Goal: Task Accomplishment & Management: Manage account settings

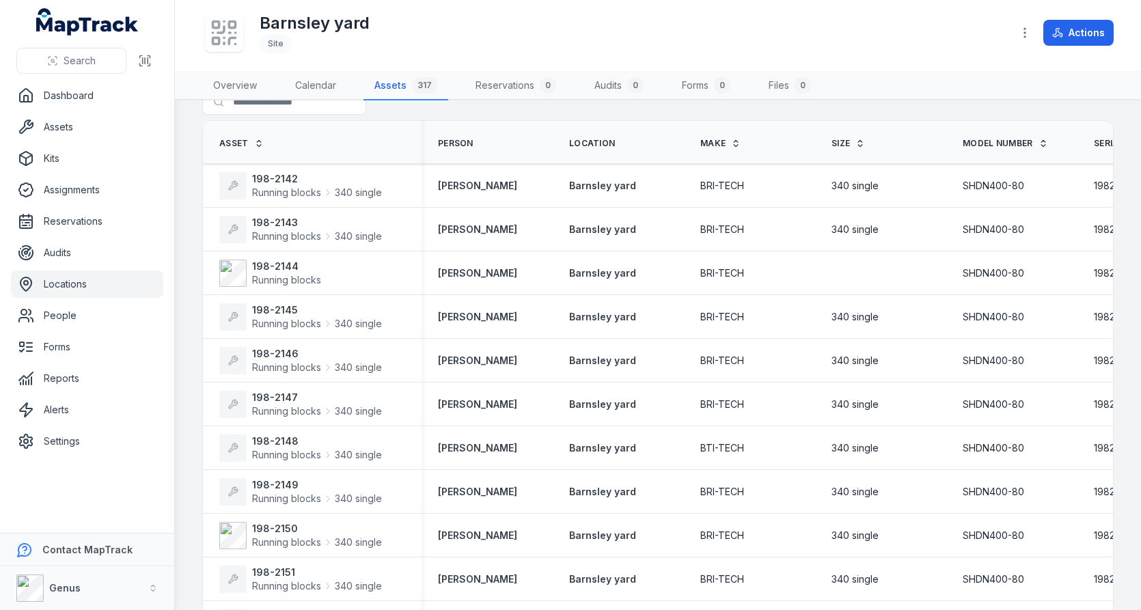
scroll to position [3, 0]
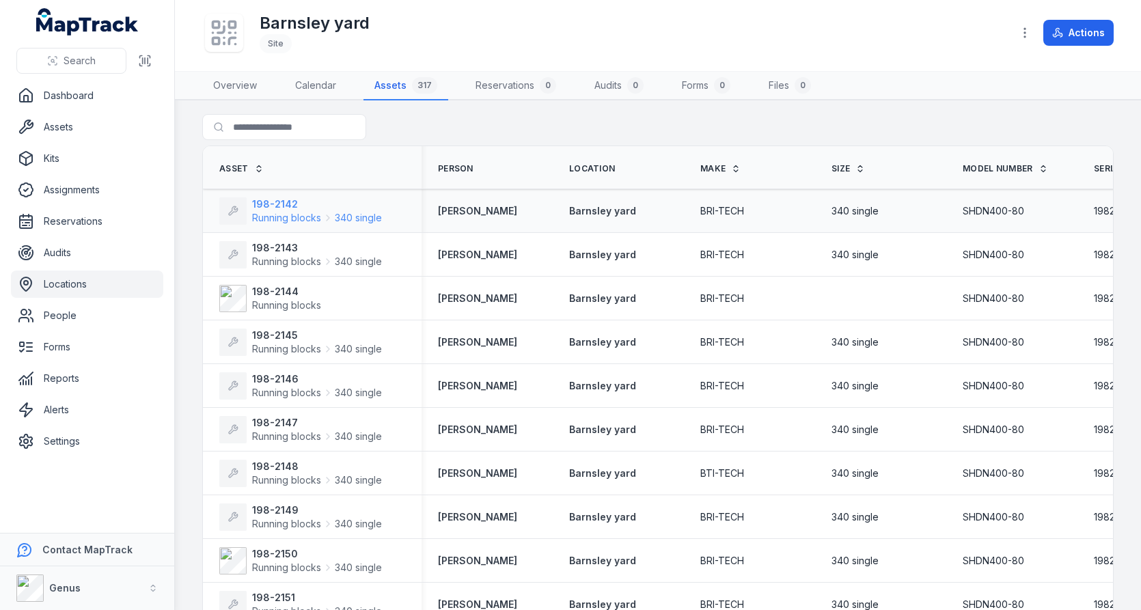
click at [287, 216] on span "Running blocks" at bounding box center [286, 218] width 69 height 14
click at [280, 242] on strong "198-2143" at bounding box center [317, 248] width 130 height 14
click at [286, 329] on strong "198-2145" at bounding box center [317, 336] width 130 height 14
click at [276, 377] on strong "198-2146" at bounding box center [317, 379] width 130 height 14
click at [276, 423] on strong "198-2147" at bounding box center [317, 423] width 130 height 14
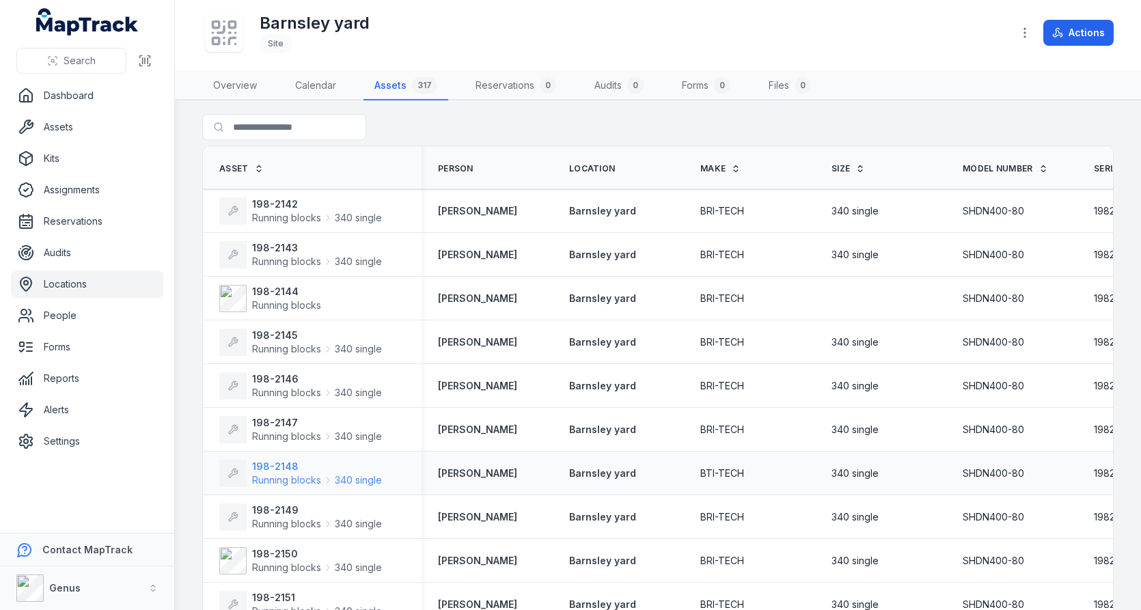
click at [276, 470] on strong "198-2148" at bounding box center [317, 467] width 130 height 14
click at [275, 510] on strong "198-2149" at bounding box center [317, 511] width 130 height 14
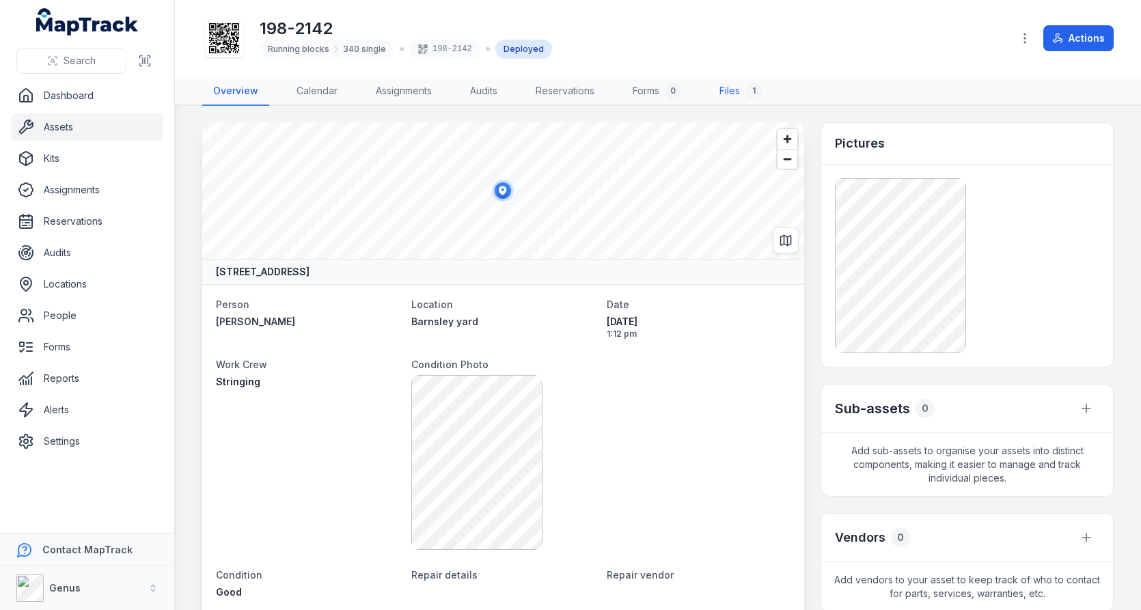
click at [737, 94] on link "Files 1" at bounding box center [741, 91] width 64 height 29
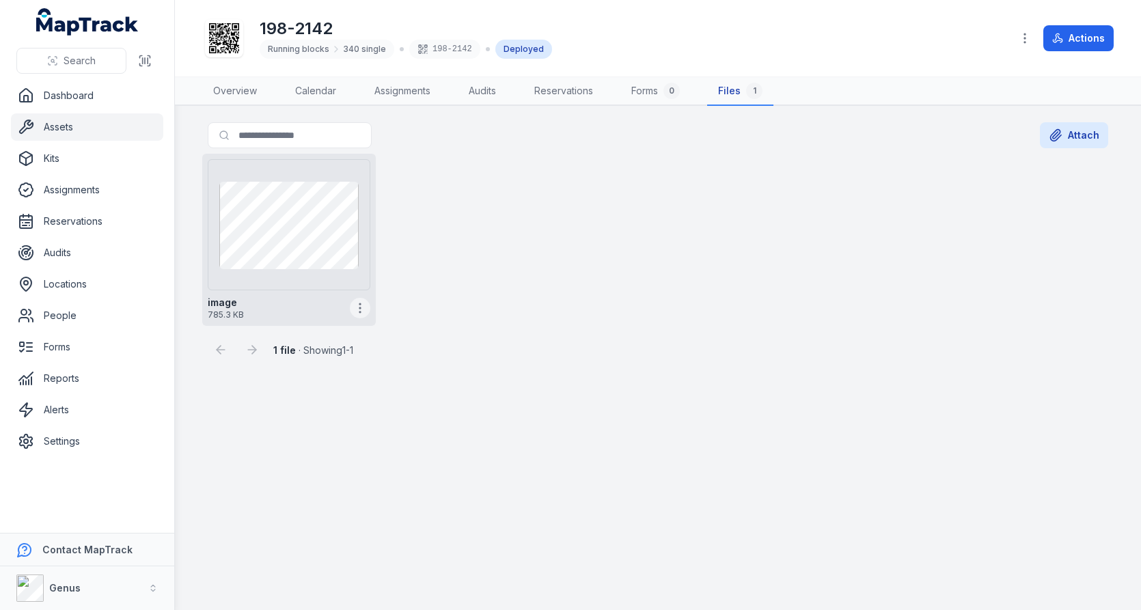
click at [359, 303] on circle "button" at bounding box center [359, 303] width 1 height 1
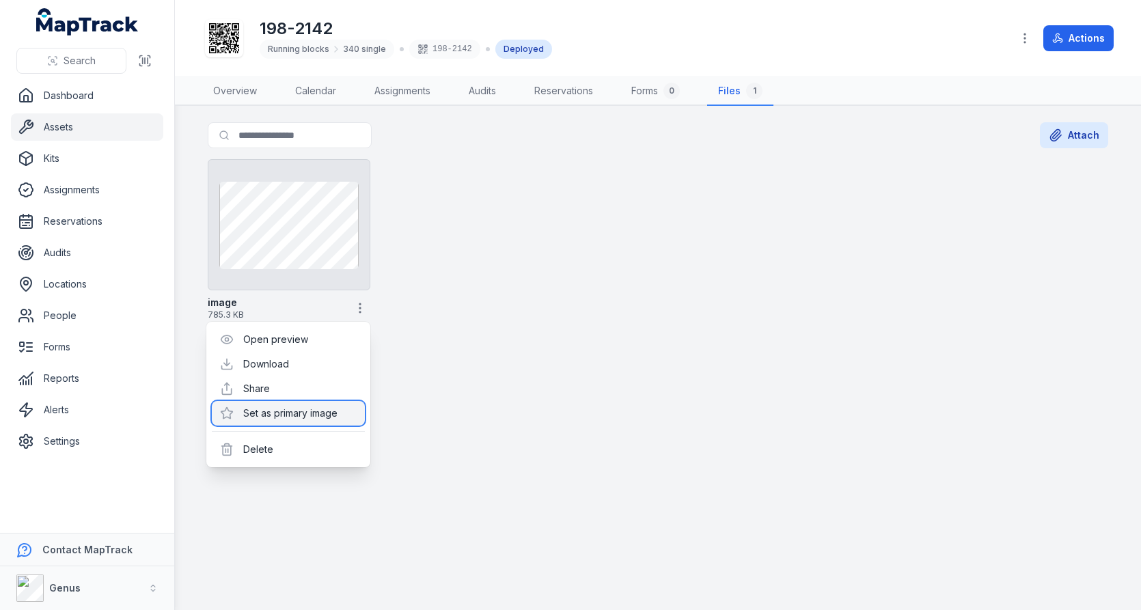
click at [329, 403] on div "Set as primary image" at bounding box center [288, 413] width 153 height 25
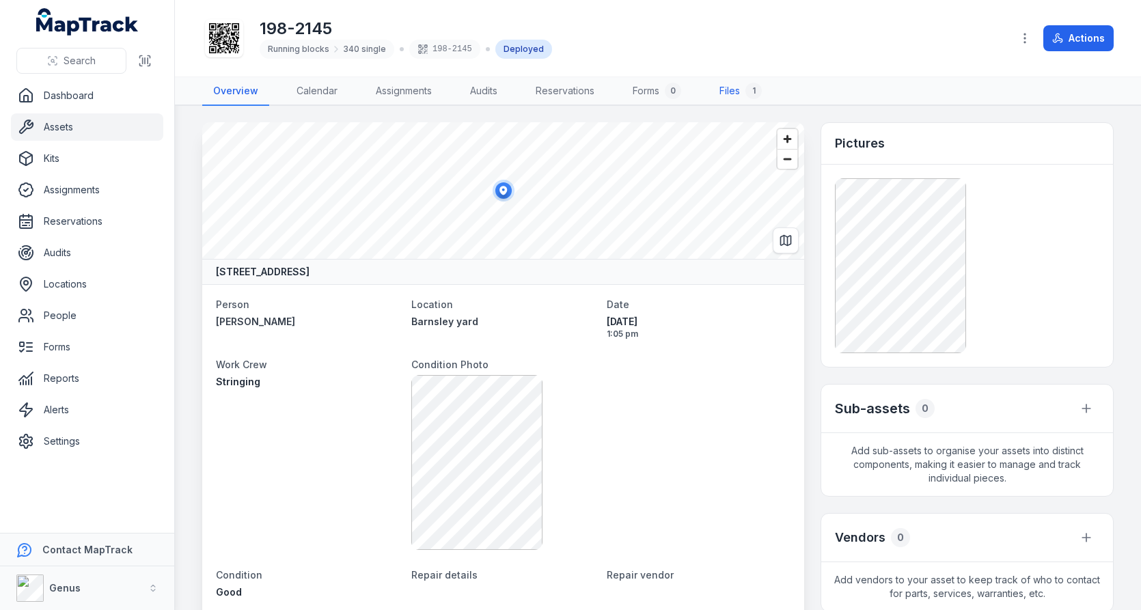
click at [745, 102] on link "Files 1" at bounding box center [741, 91] width 64 height 29
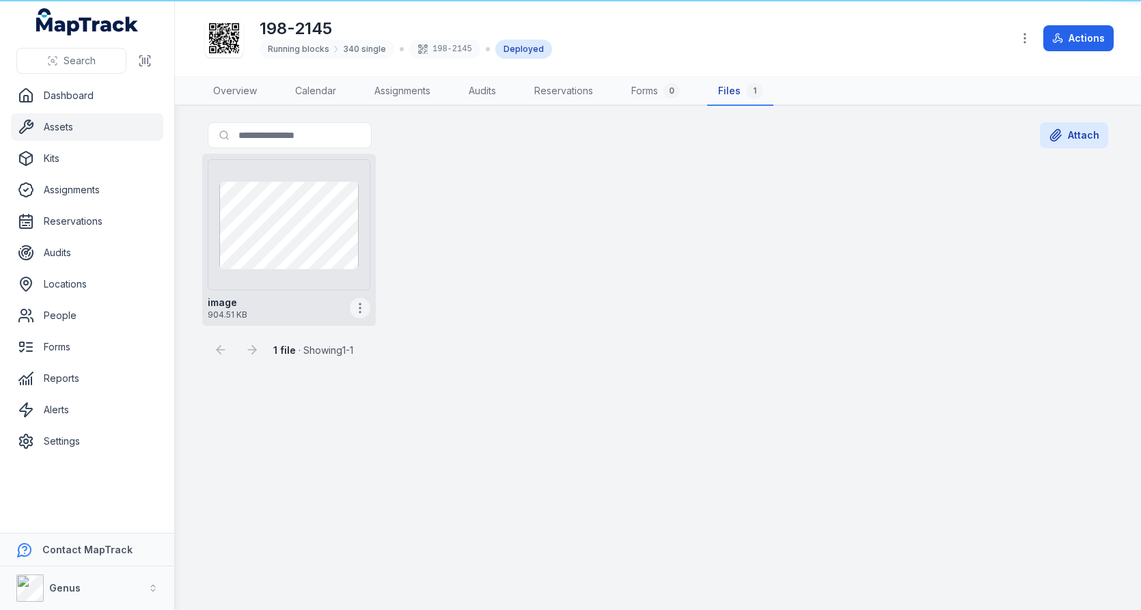
click at [353, 307] on icon "button" at bounding box center [360, 308] width 14 height 14
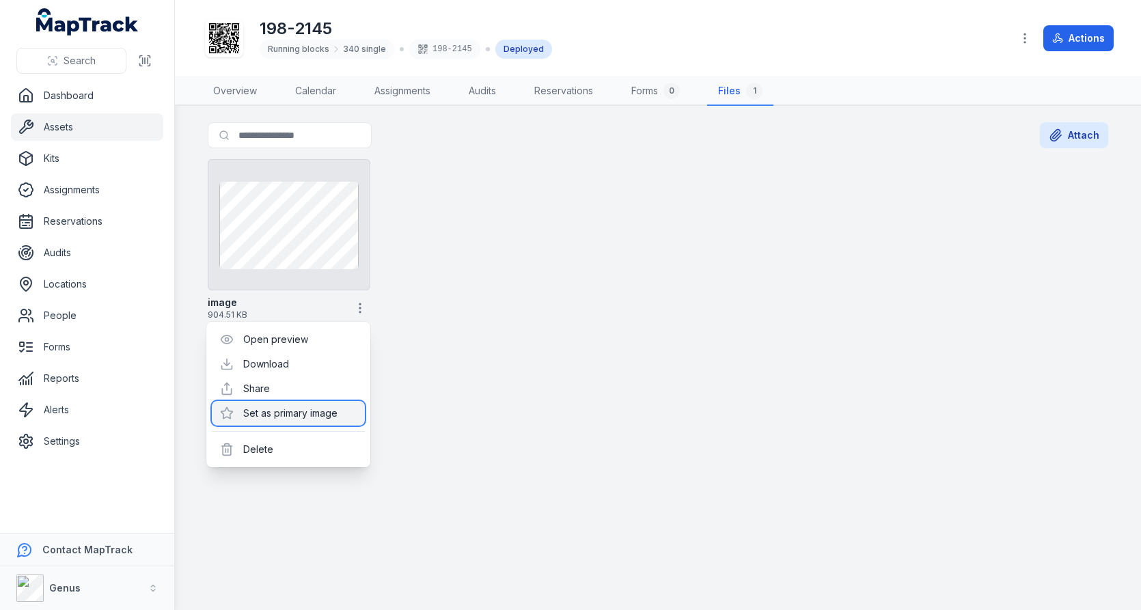
click at [312, 413] on div "Set as primary image" at bounding box center [288, 413] width 153 height 25
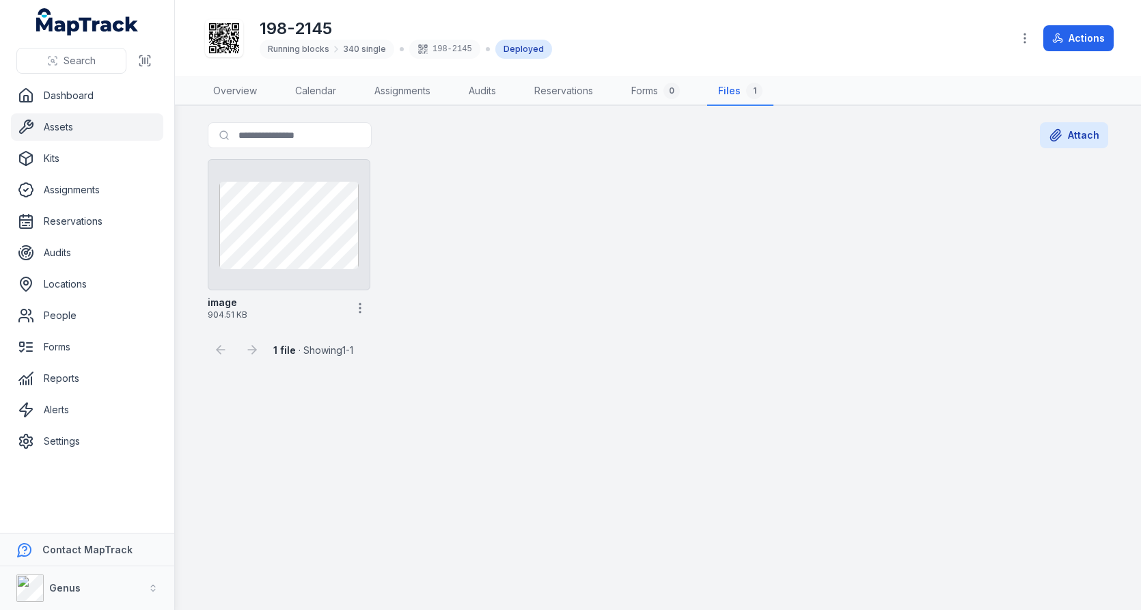
click at [706, 276] on div "image 904.51 KB" at bounding box center [658, 240] width 912 height 172
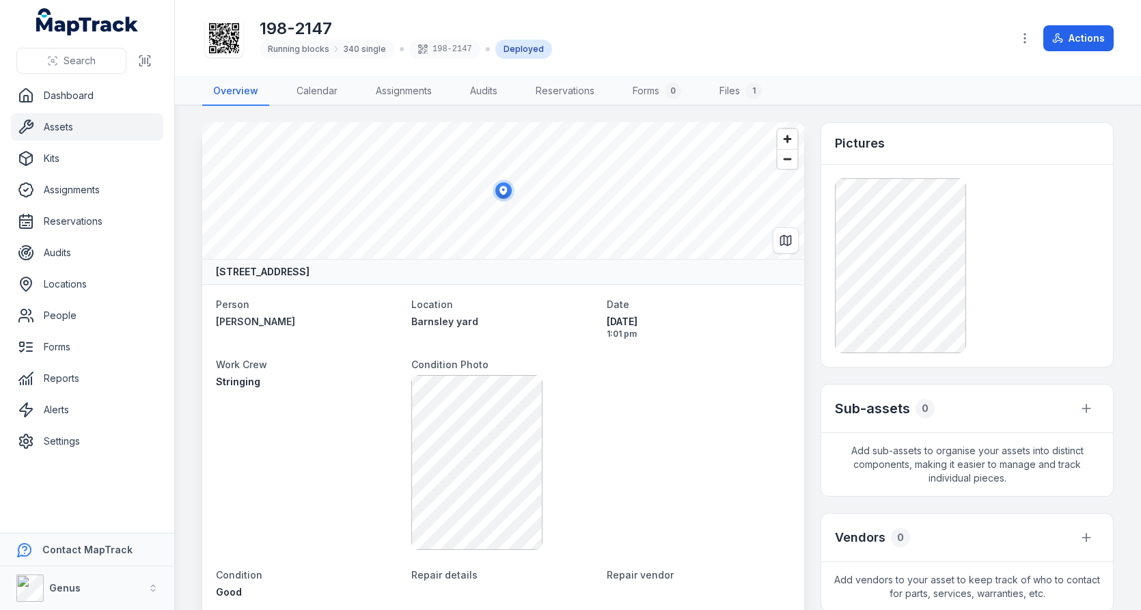
click at [748, 114] on main "[STREET_ADDRESS] Person [PERSON_NAME] Location [GEOGRAPHIC_DATA] yard Date [DAT…" at bounding box center [658, 358] width 966 height 504
click at [758, 92] on div "1" at bounding box center [753, 91] width 16 height 16
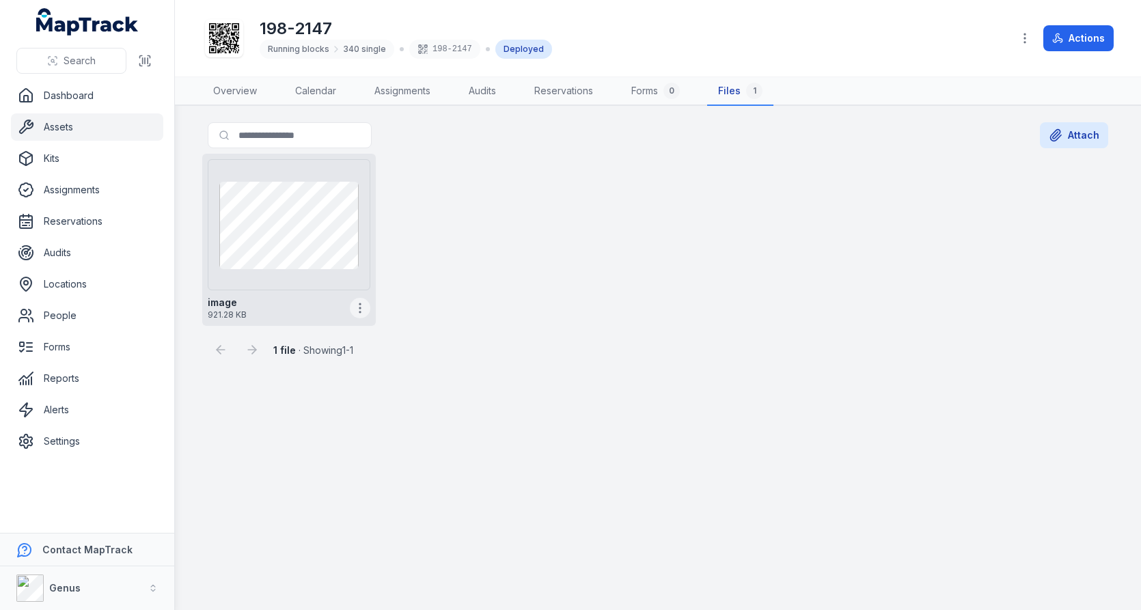
click at [366, 301] on icon "button" at bounding box center [360, 308] width 14 height 14
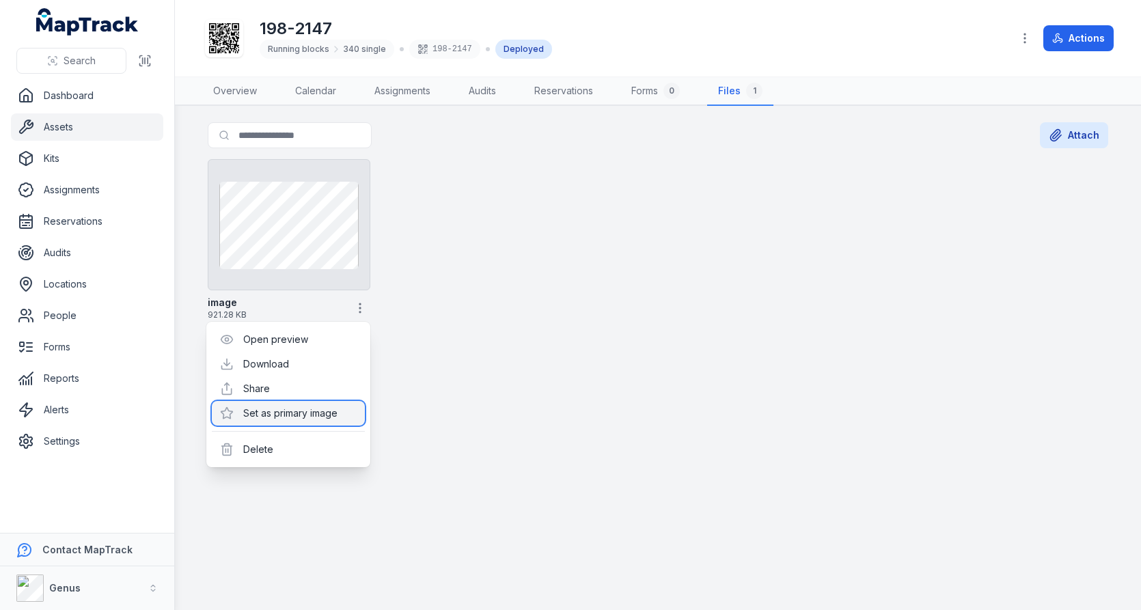
click at [300, 415] on div "Set as primary image" at bounding box center [288, 413] width 153 height 25
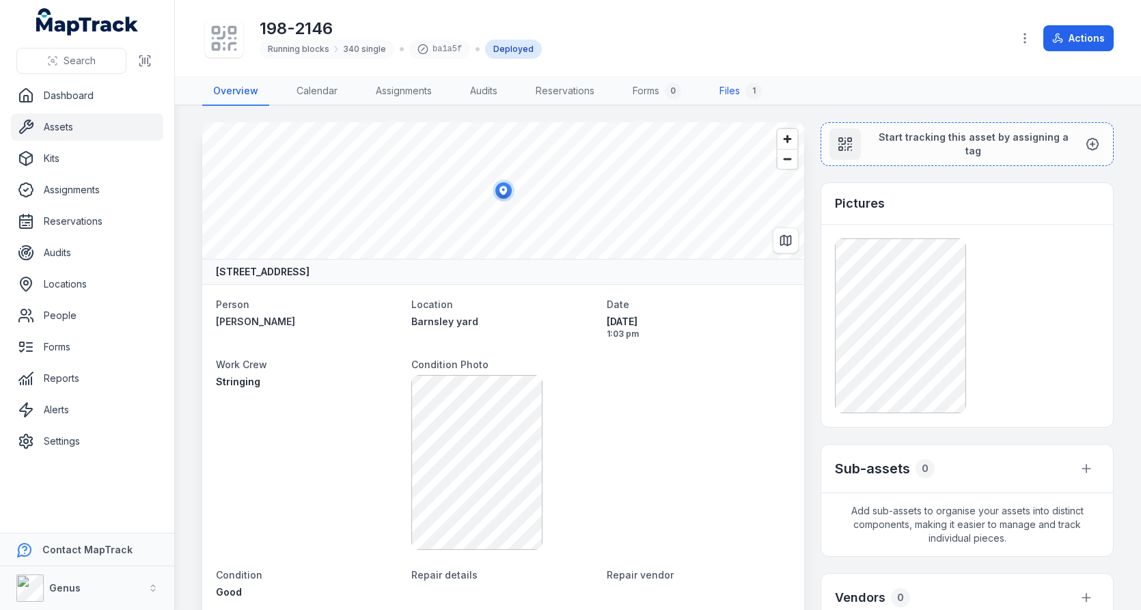
click at [730, 73] on header "Toggle Navigation 198-2146 Running blocks 340 single ba1a5f Deployed Actions" at bounding box center [658, 38] width 966 height 77
click at [730, 80] on link "Files 1" at bounding box center [741, 91] width 64 height 29
click at [730, 47] on div "198-2146 Running blocks 340 single ba1a5f Deployed" at bounding box center [601, 38] width 799 height 44
click at [724, 100] on link "Files 1" at bounding box center [741, 91] width 64 height 29
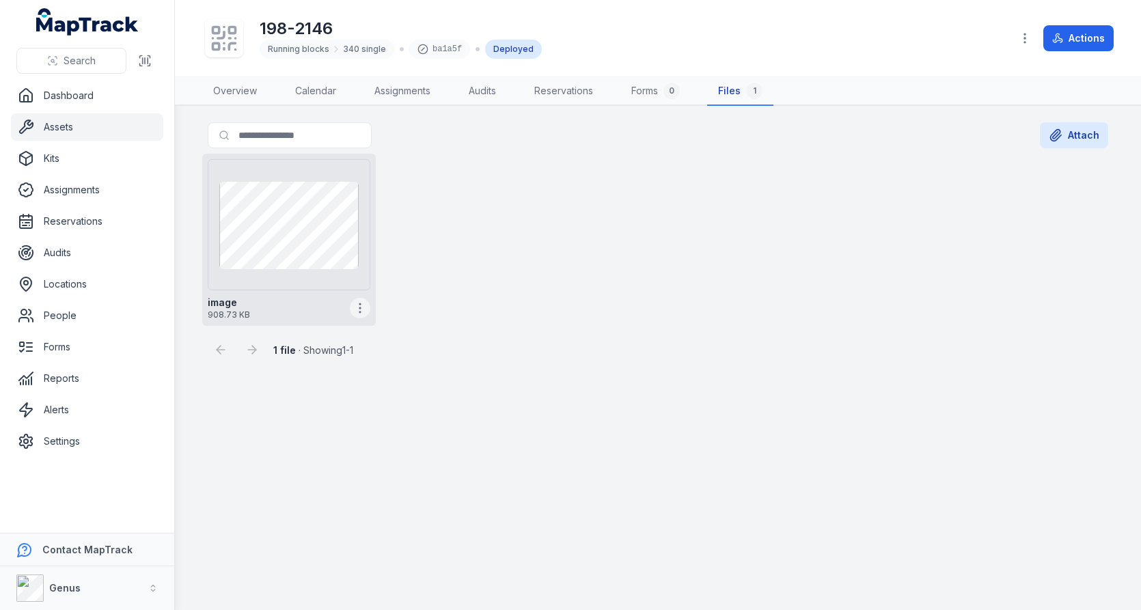
click at [363, 303] on icon "button" at bounding box center [360, 308] width 14 height 14
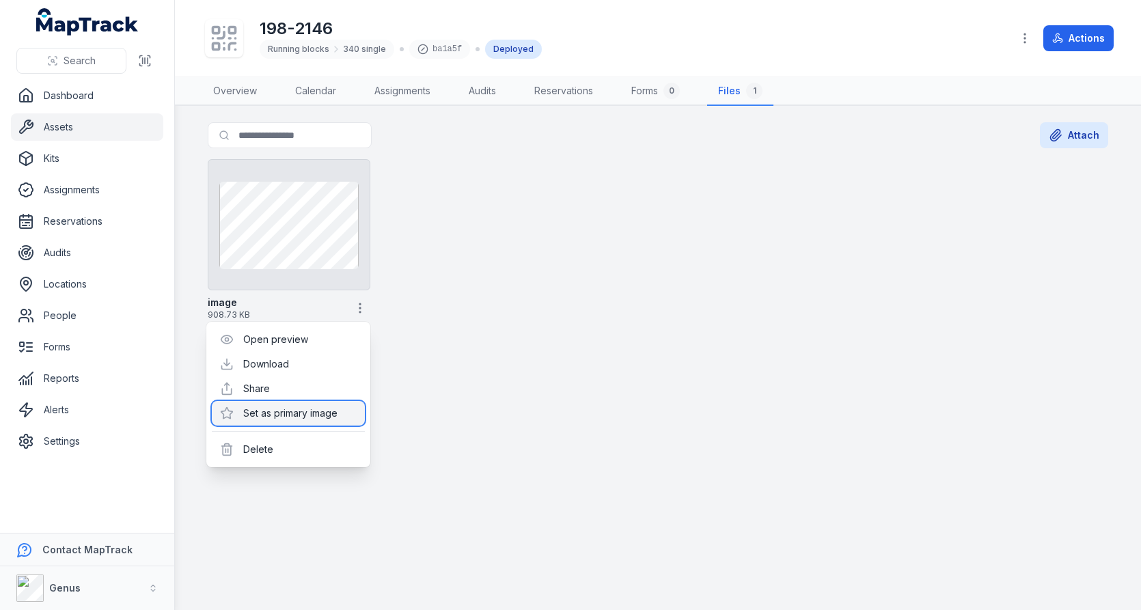
click at [325, 418] on div "Set as primary image" at bounding box center [288, 413] width 153 height 25
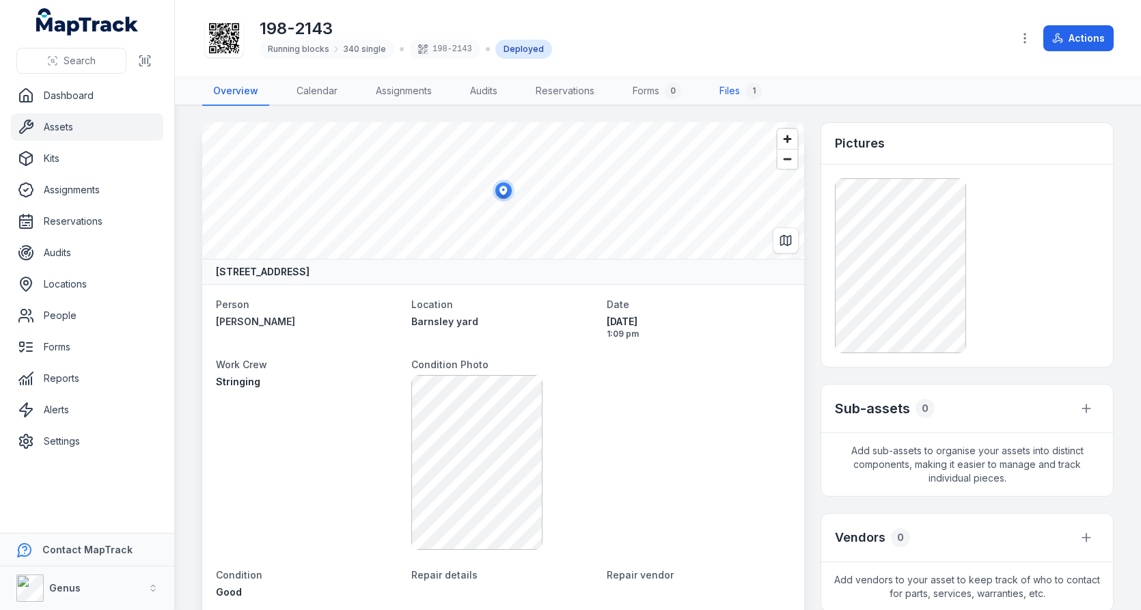
click at [762, 100] on link "Files 1" at bounding box center [741, 91] width 64 height 29
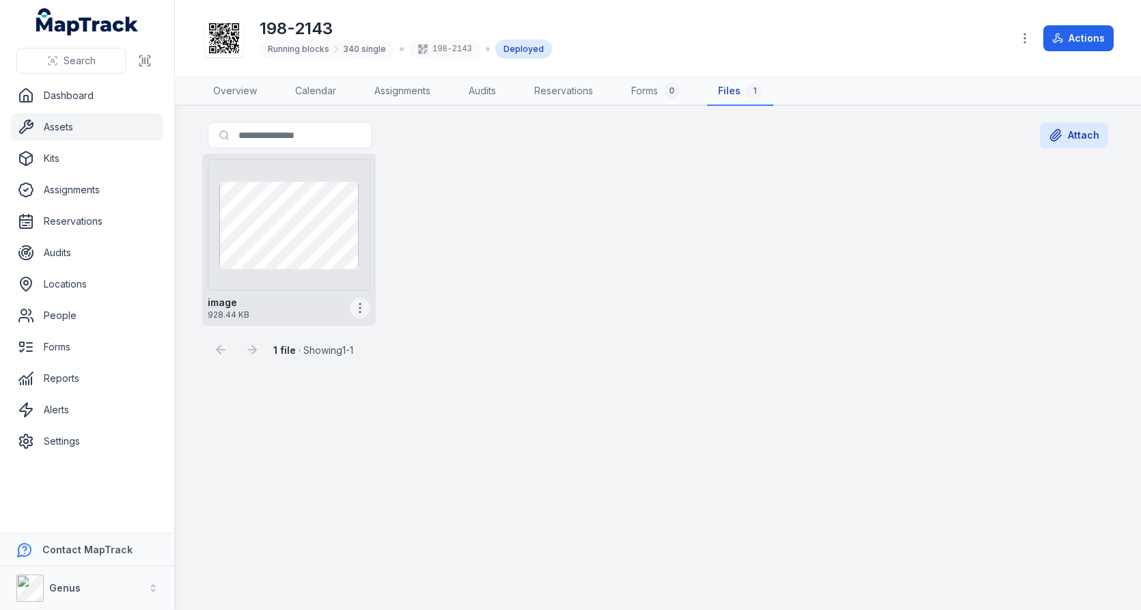
click at [357, 305] on icon "button" at bounding box center [360, 308] width 14 height 14
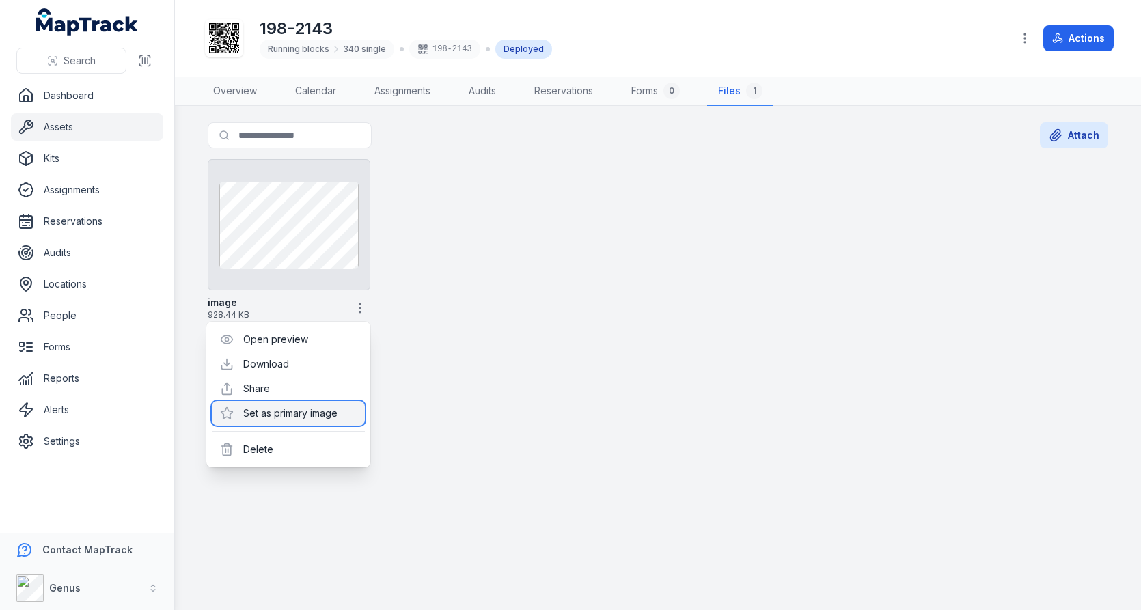
click at [328, 413] on div "Set as primary image" at bounding box center [288, 413] width 153 height 25
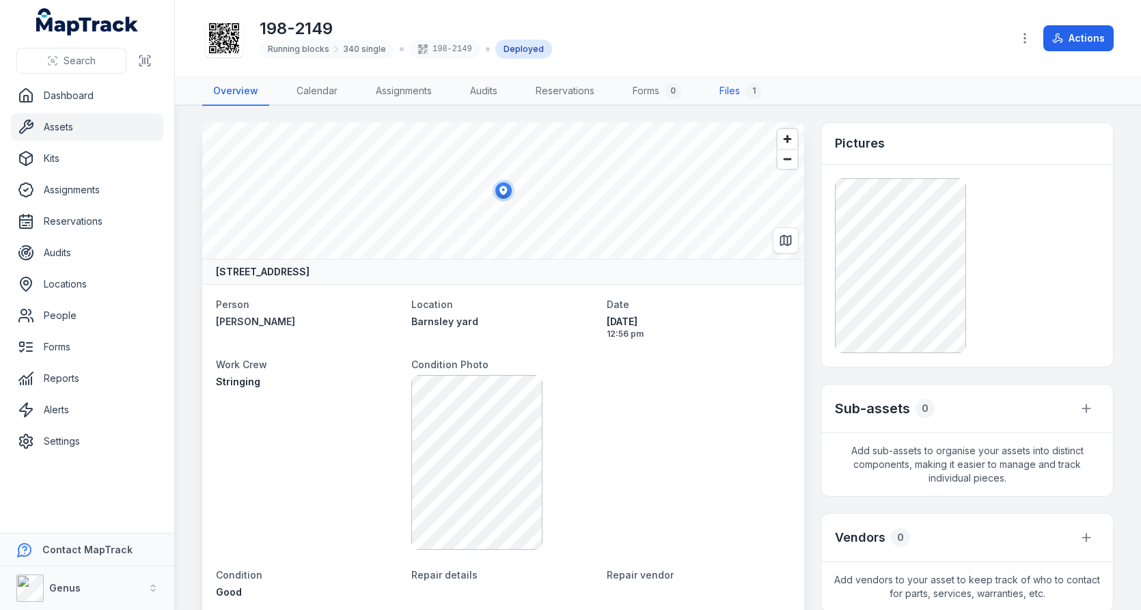
click at [741, 89] on link "Files 1" at bounding box center [741, 91] width 64 height 29
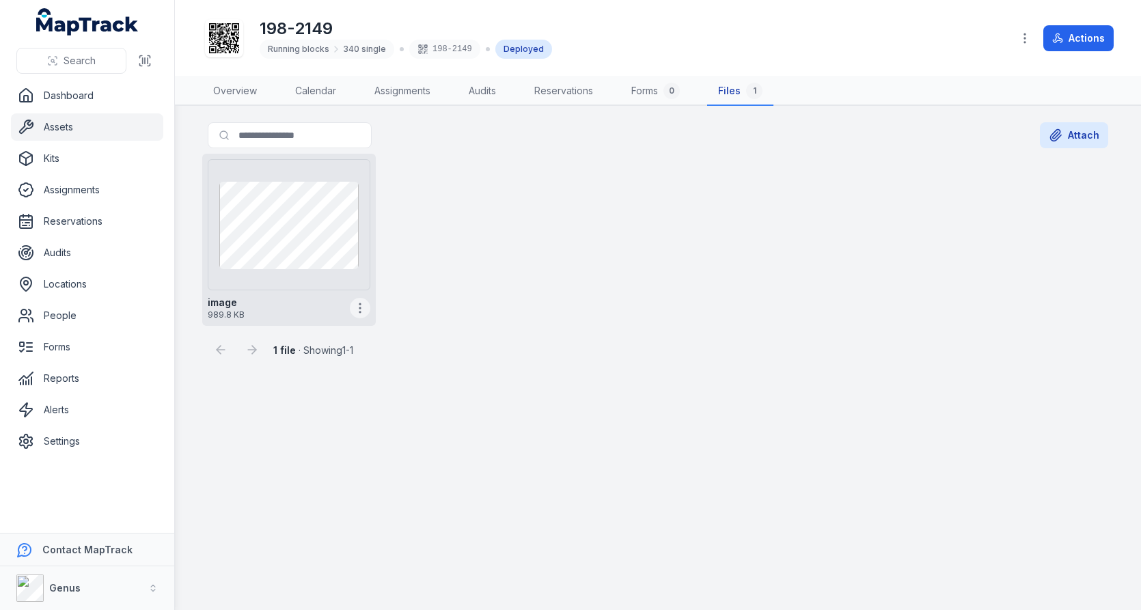
click at [355, 301] on icon "button" at bounding box center [360, 308] width 14 height 14
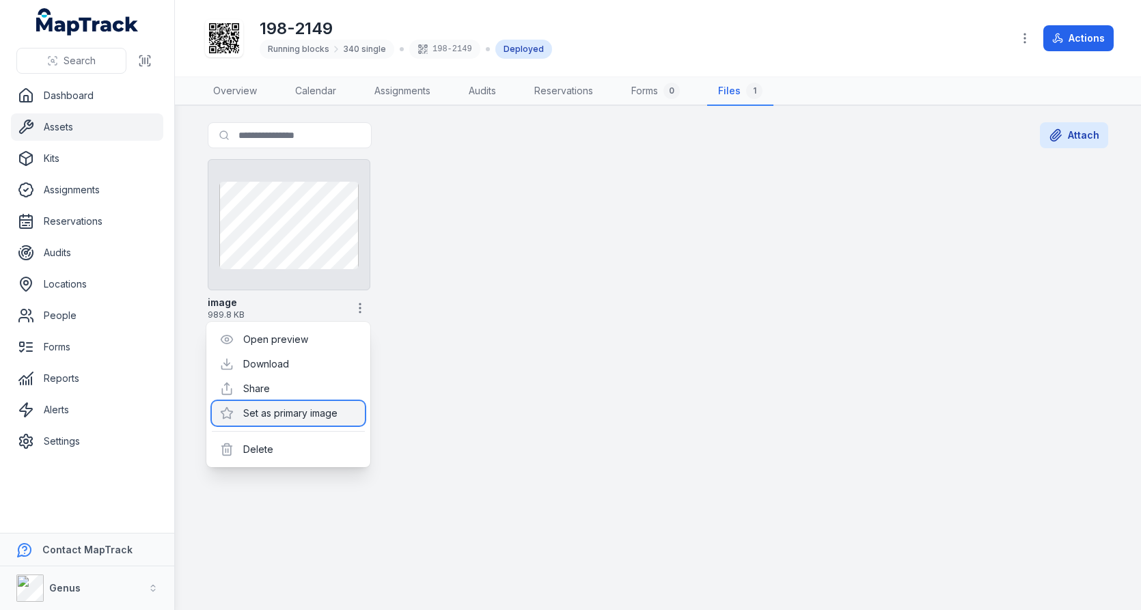
click at [322, 409] on div "Set as primary image" at bounding box center [288, 413] width 153 height 25
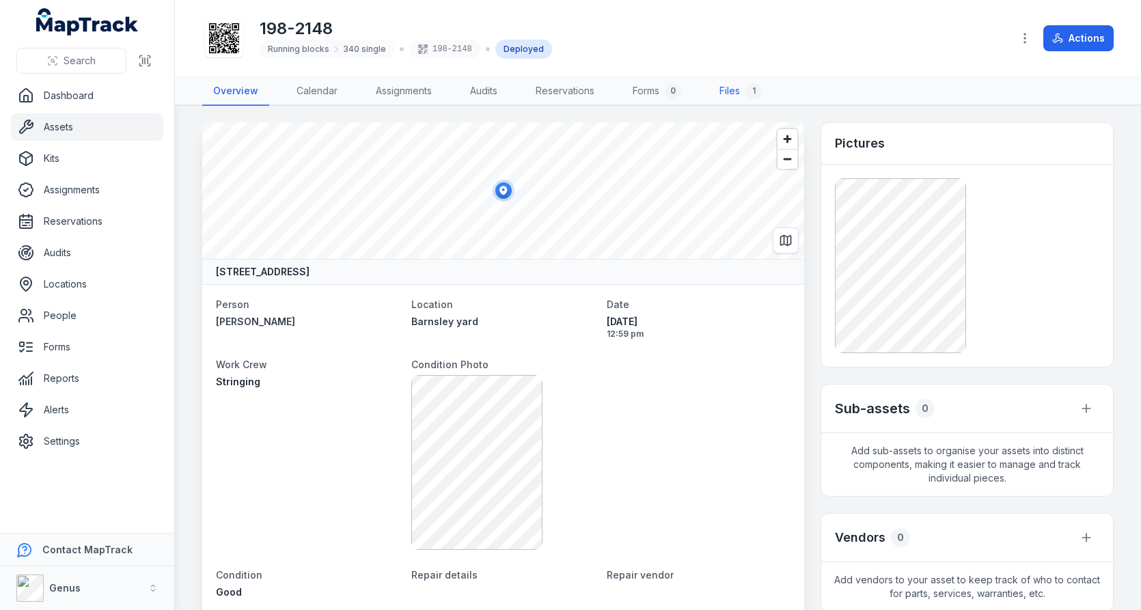
click at [735, 100] on link "Files 1" at bounding box center [741, 91] width 64 height 29
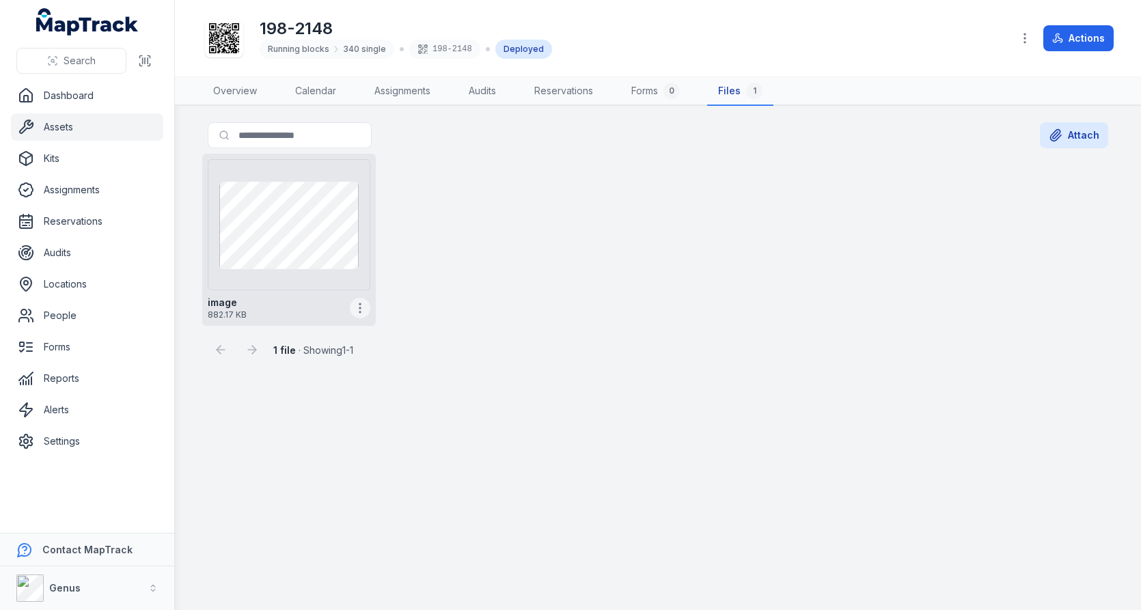
click at [363, 314] on button "button" at bounding box center [360, 308] width 20 height 20
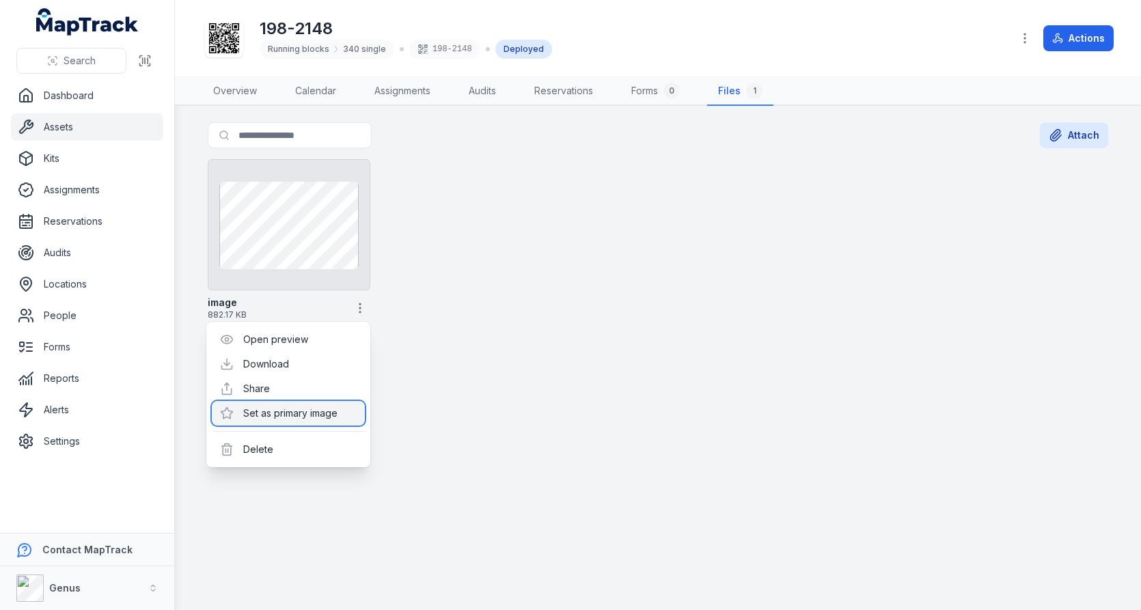
click at [348, 407] on div "Set as primary image" at bounding box center [288, 413] width 153 height 25
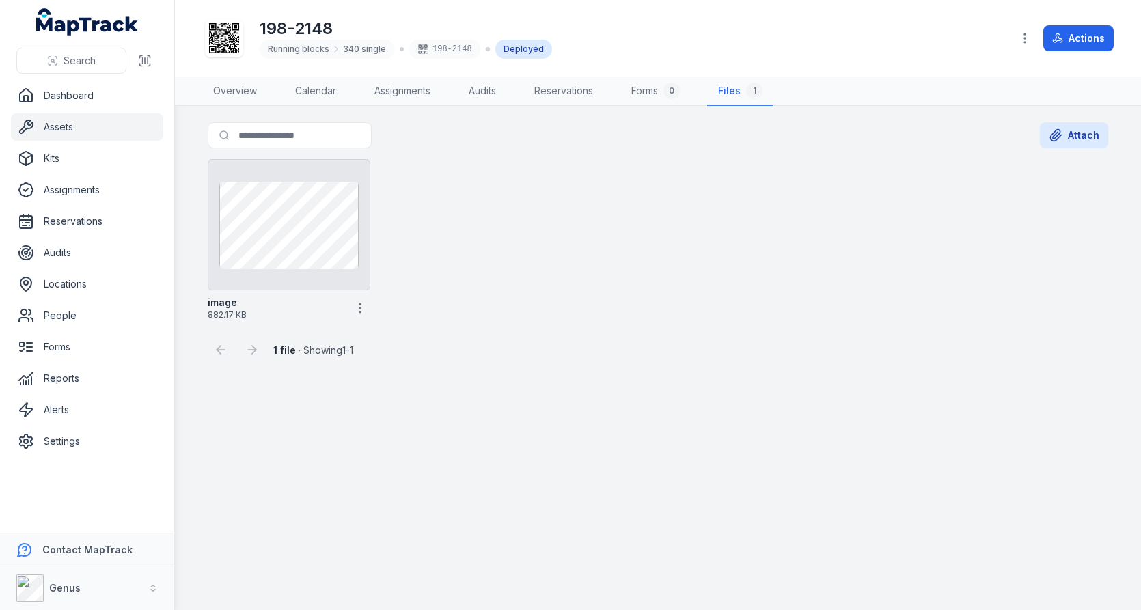
click at [583, 371] on main "Search for files Attach image 882.17 KB 1 file · Showing 1 - 1 Return Reassign" at bounding box center [658, 358] width 966 height 504
